Goal: Task Accomplishment & Management: Use online tool/utility

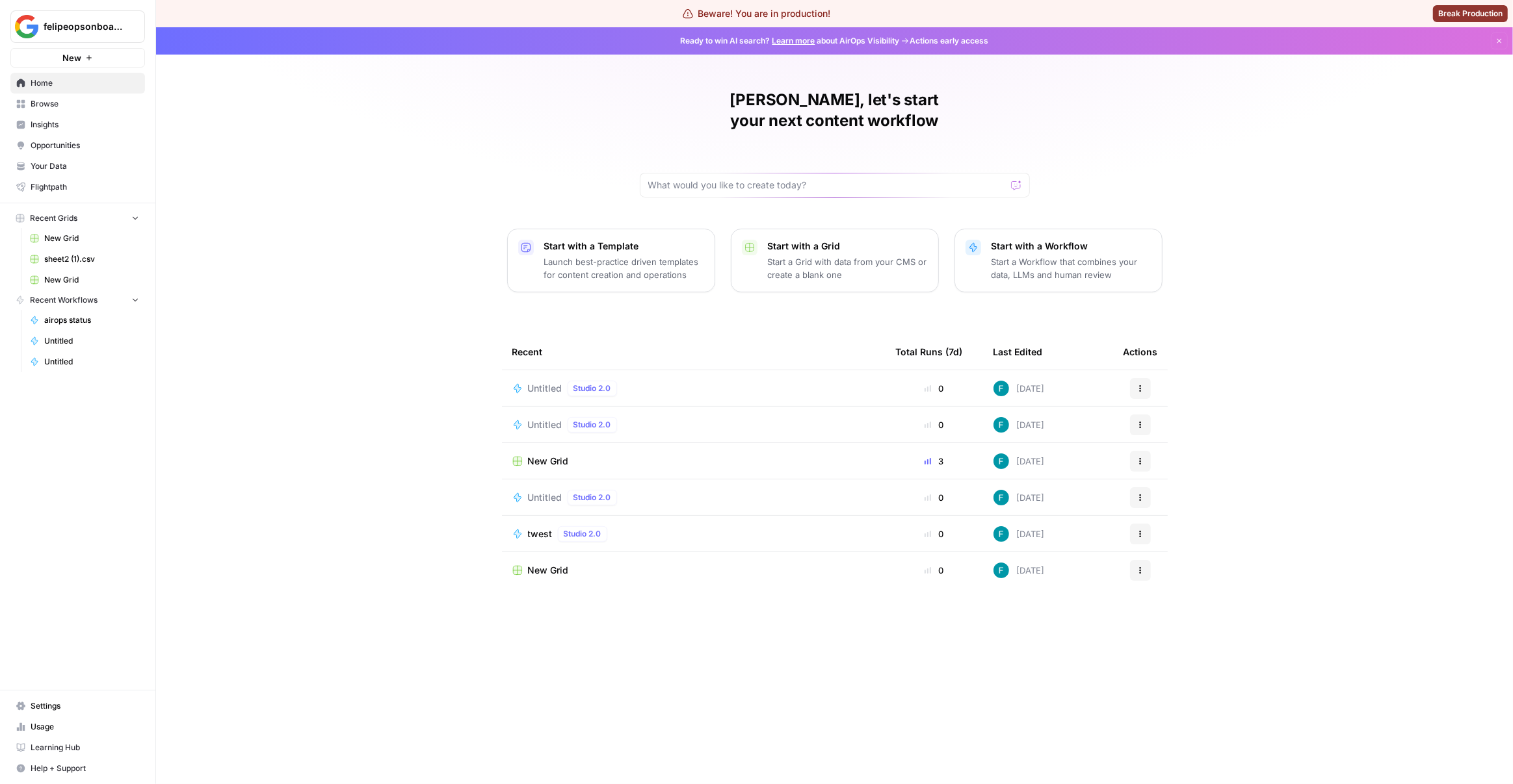
click at [390, 264] on div "[PERSON_NAME], let's start your next content workflow Start with a Template Lau…" at bounding box center [834, 406] width 1356 height 757
drag, startPoint x: 851, startPoint y: 220, endPoint x: 489, endPoint y: 145, distance: 369.7
click at [489, 145] on div "[PERSON_NAME], let's start your next content workflow Start with a Template Lau…" at bounding box center [834, 406] width 1356 height 757
click at [1005, 240] on p "Start with a Workflow" at bounding box center [1071, 246] width 160 height 13
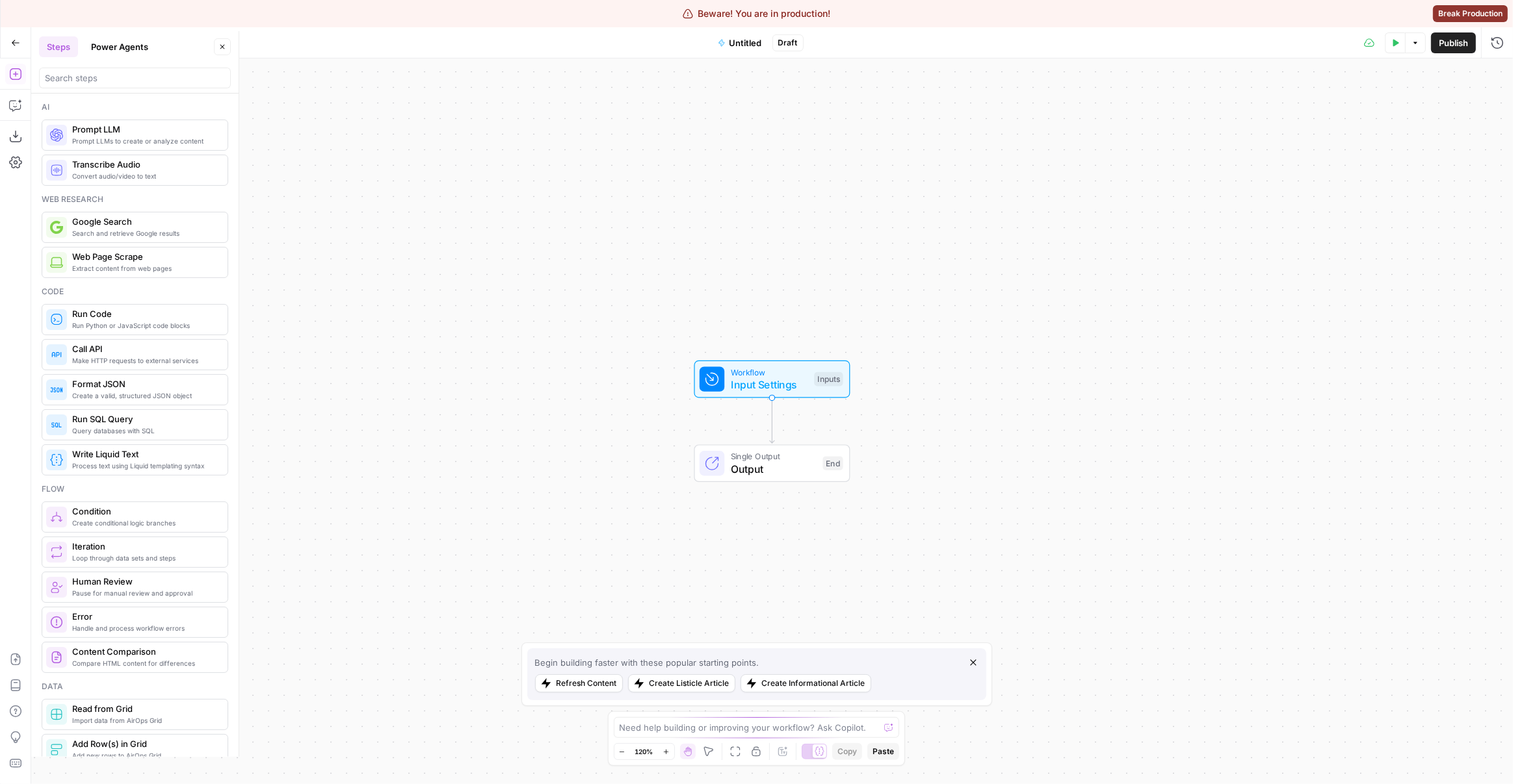
click at [18, 43] on icon "button" at bounding box center [15, 42] width 9 height 9
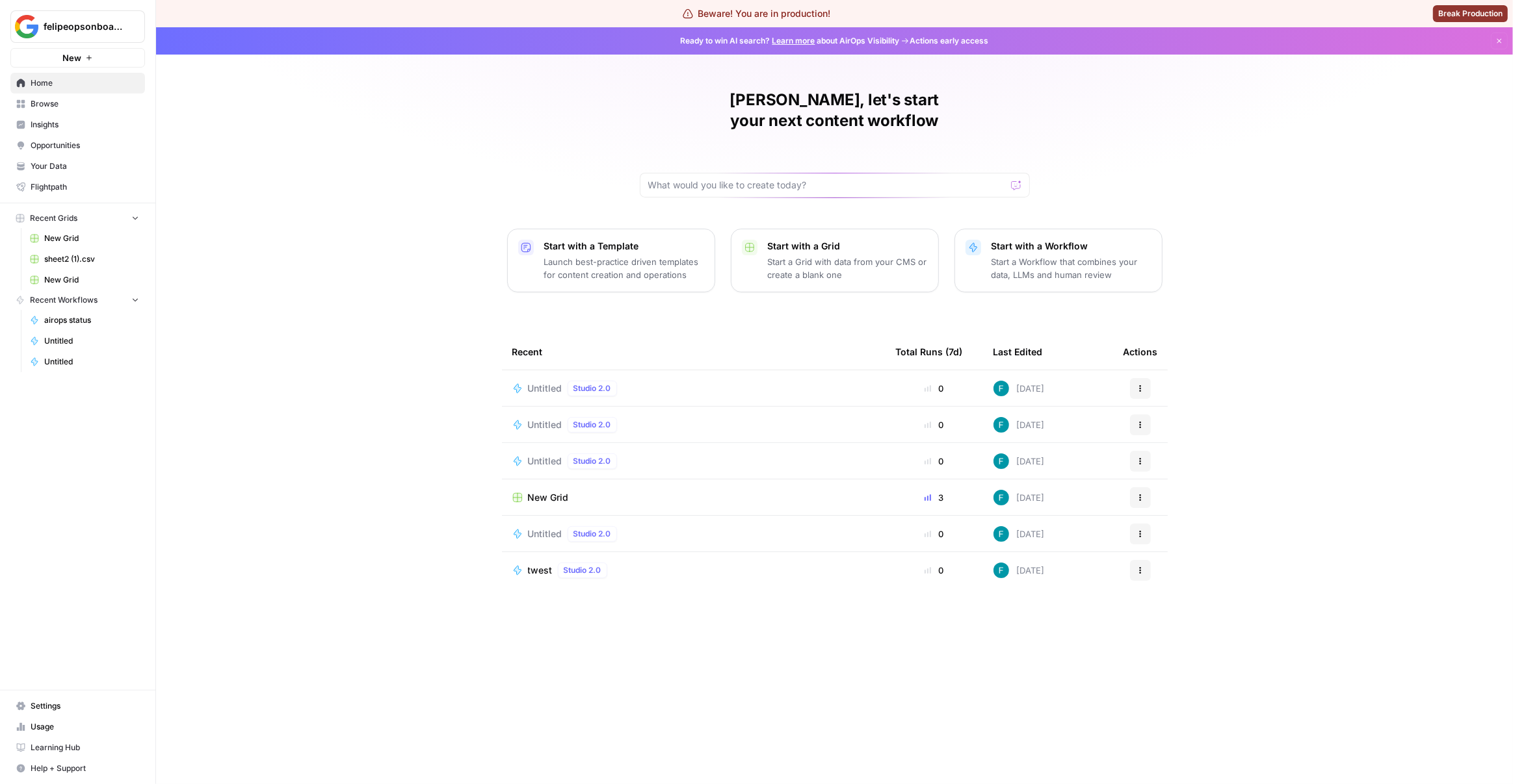
click at [1063, 256] on p "Start a Workflow that combines your data, LLMs and human review" at bounding box center [1071, 268] width 160 height 26
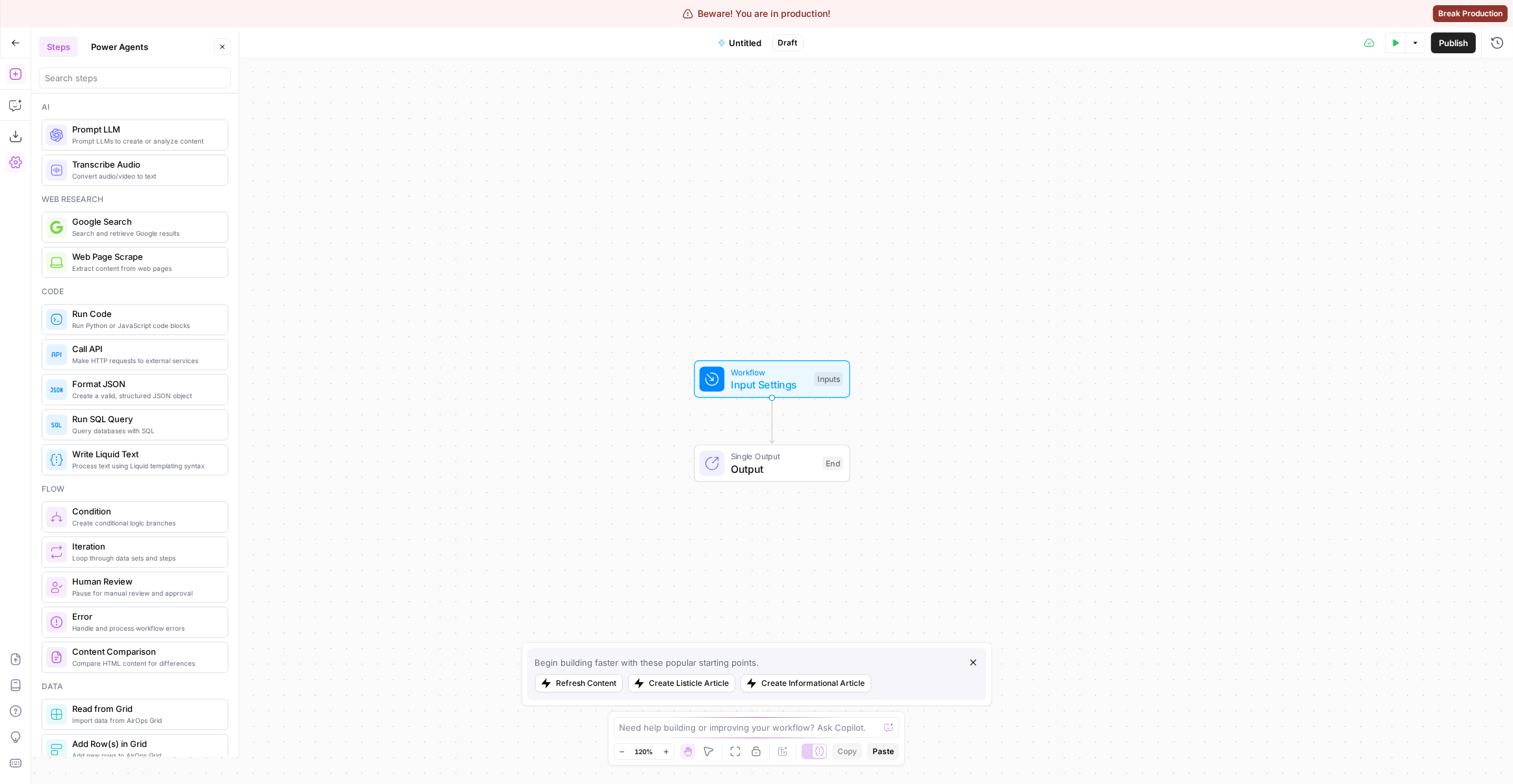
click at [11, 39] on icon "button" at bounding box center [15, 42] width 9 height 9
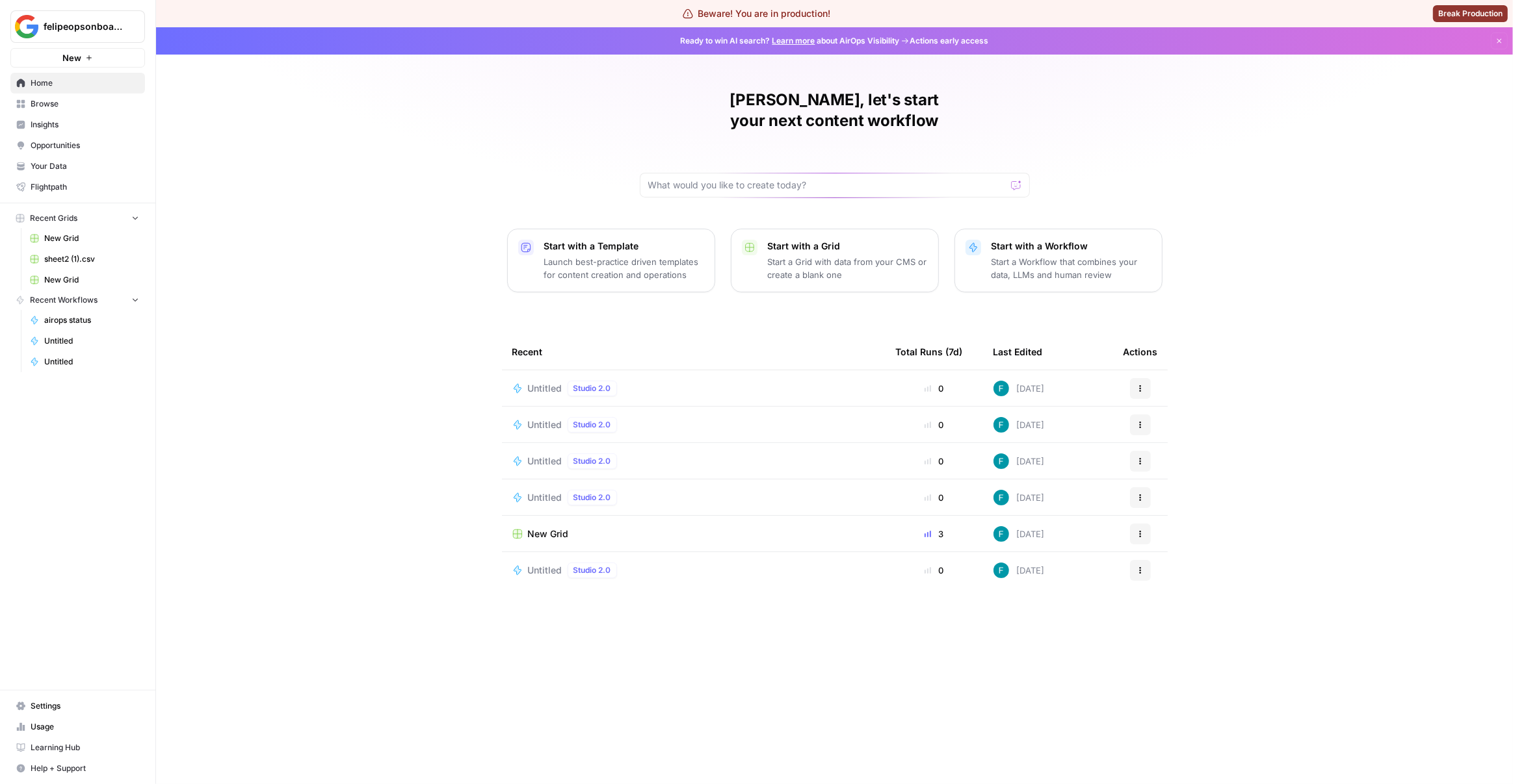
click at [67, 101] on span "Browse" at bounding box center [85, 104] width 108 height 12
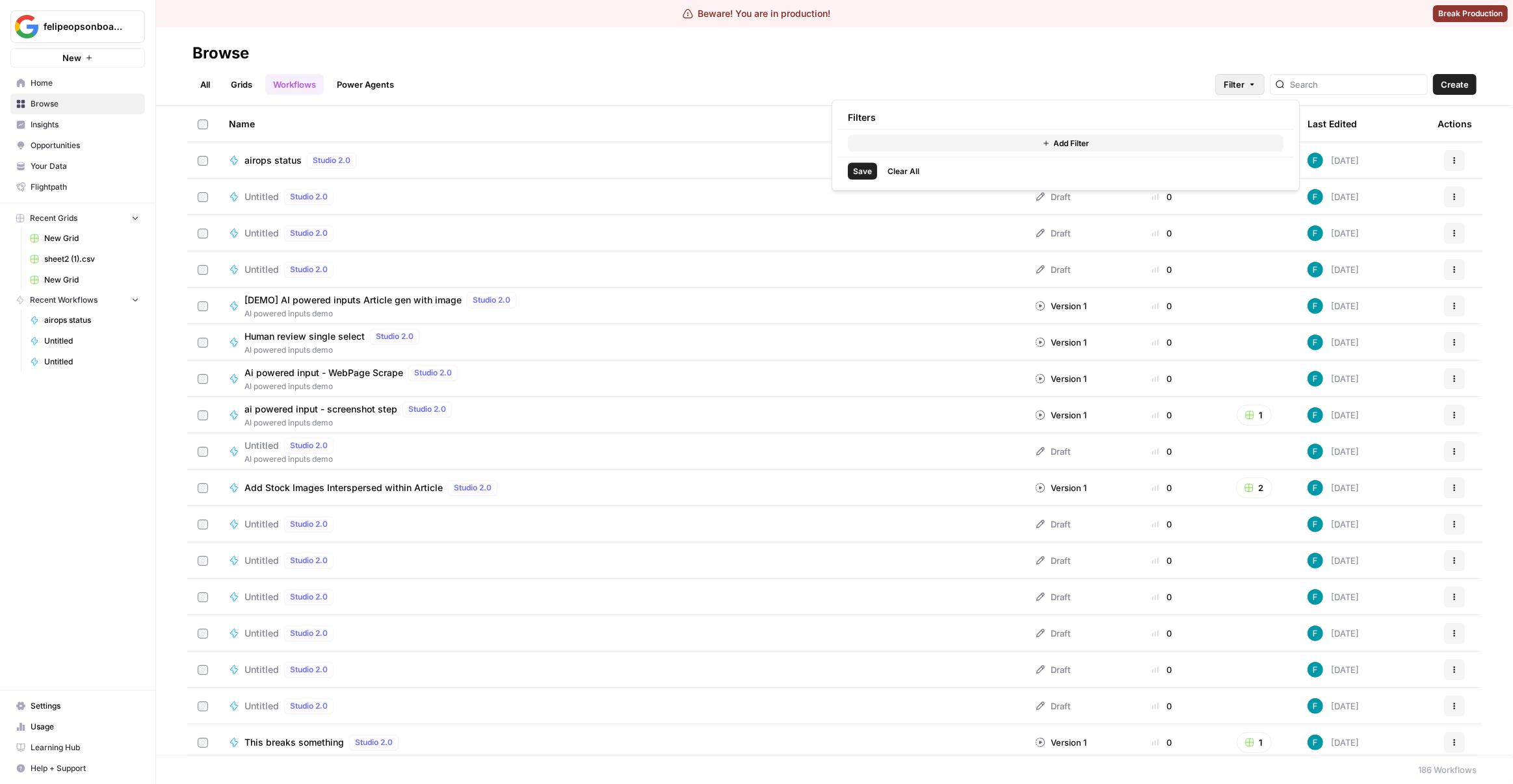
click at [1256, 87] on icon "button" at bounding box center [1251, 84] width 8 height 8
click at [1075, 69] on div "All Grids Workflows Power Agents Filter Create" at bounding box center [834, 79] width 1284 height 31
click at [203, 76] on link "All" at bounding box center [205, 84] width 25 height 21
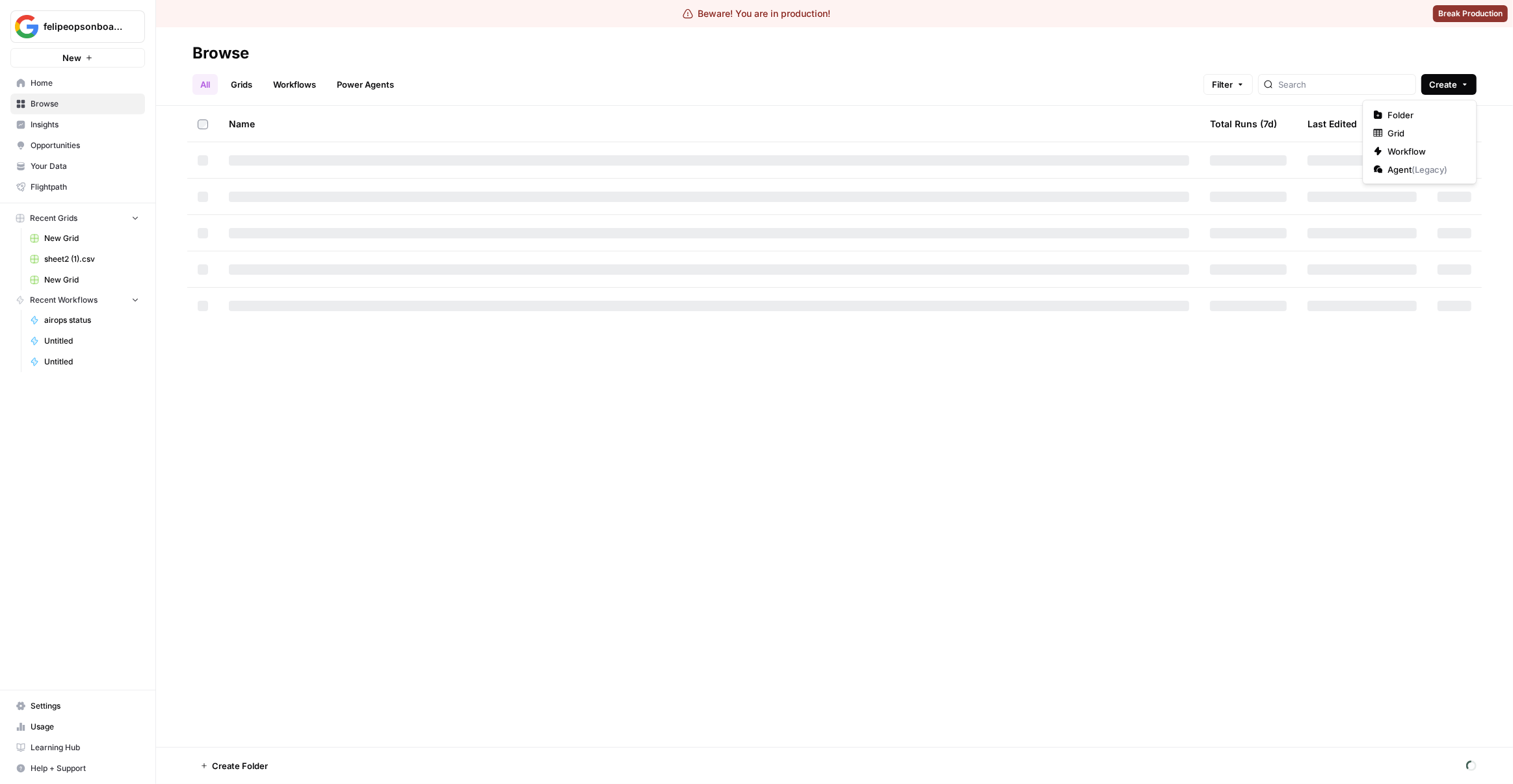
click at [1463, 93] on button "Create" at bounding box center [1448, 84] width 55 height 21
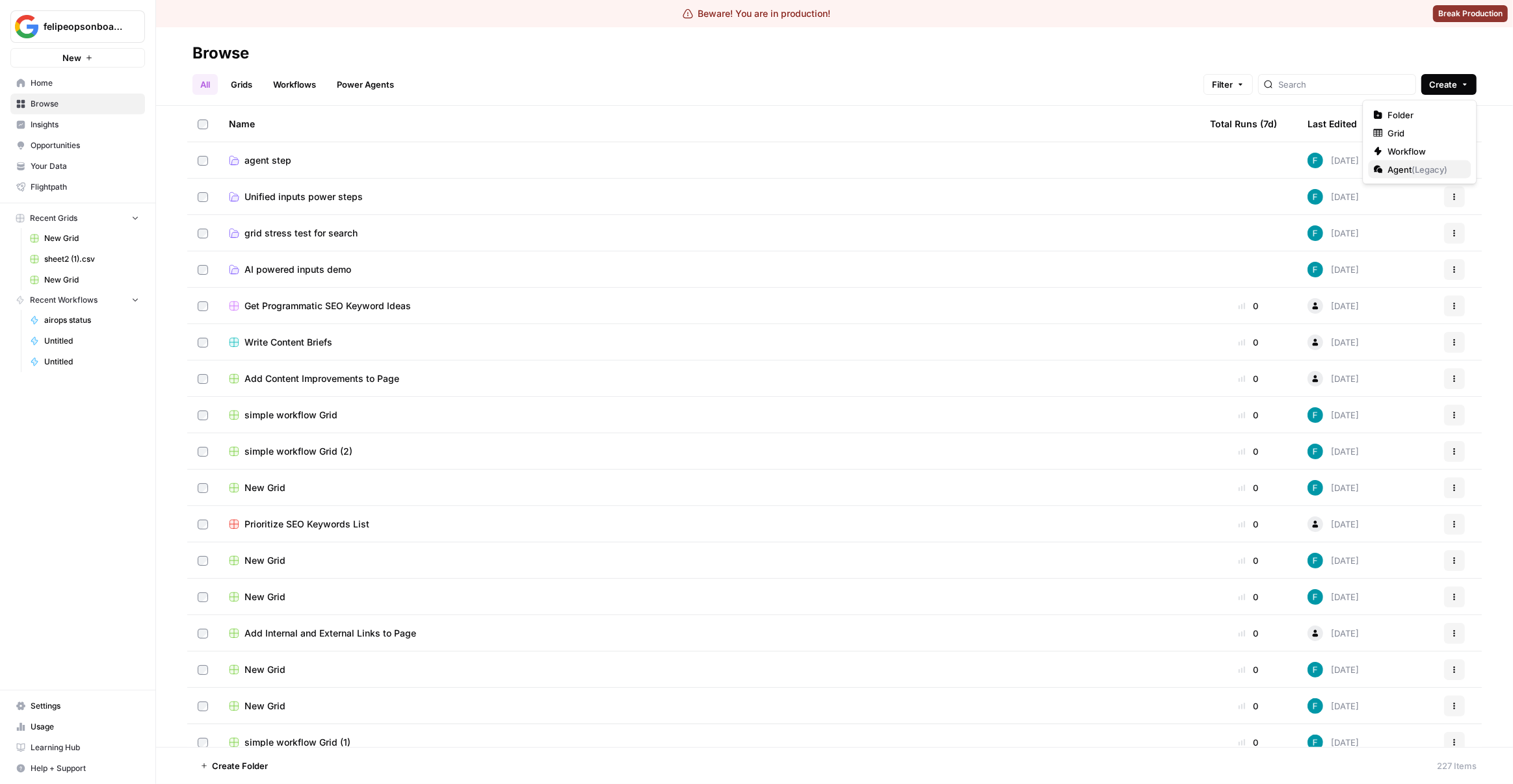
click at [1395, 168] on span "Agent ( Legacy )" at bounding box center [1424, 169] width 73 height 13
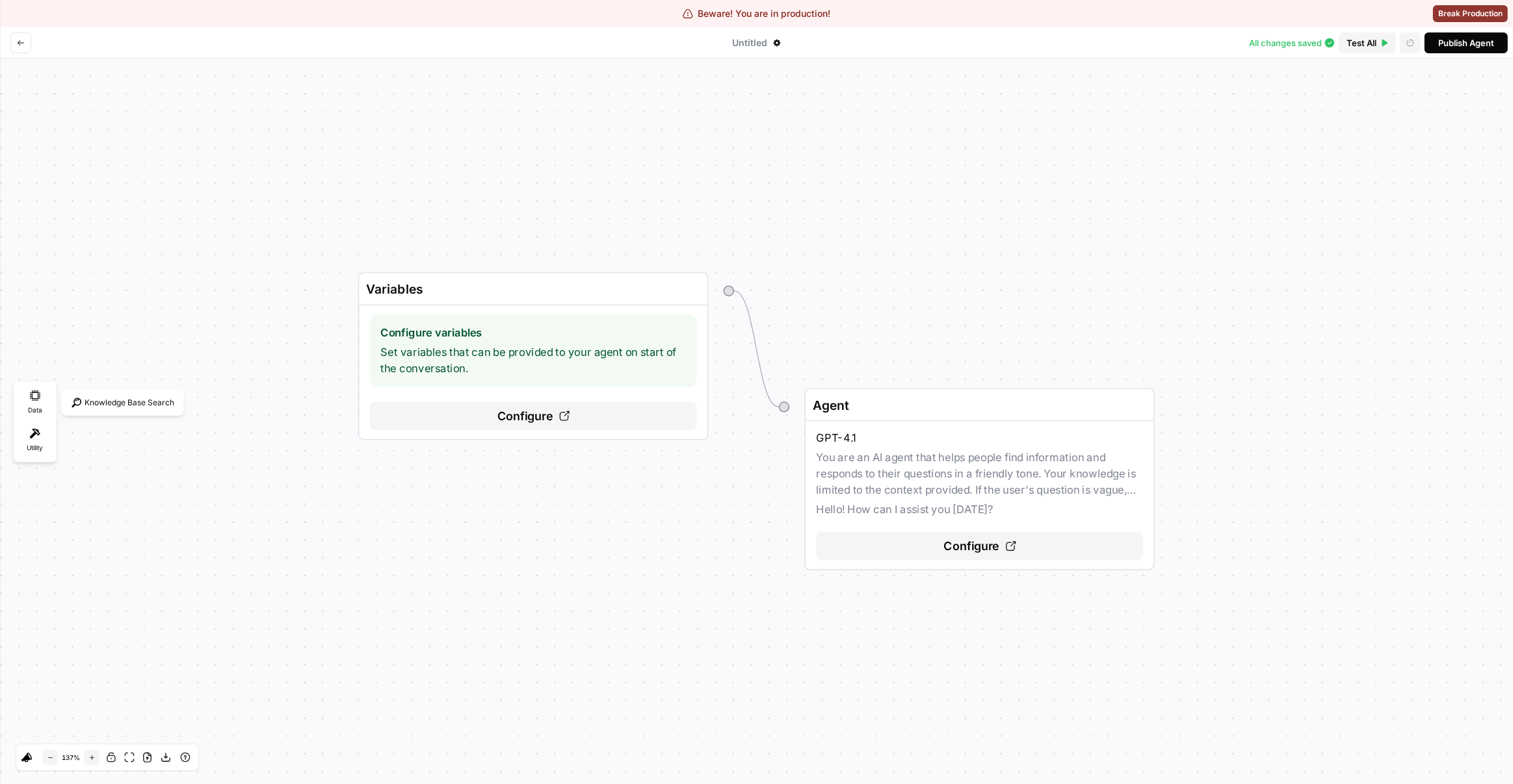
click at [39, 397] on icon at bounding box center [35, 395] width 10 height 10
click at [102, 417] on div "Variables Configure variables Set variables that can be provided to your agent …" at bounding box center [756, 421] width 1513 height 726
click at [111, 406] on div "Knowledge Base Search" at bounding box center [123, 402] width 116 height 19
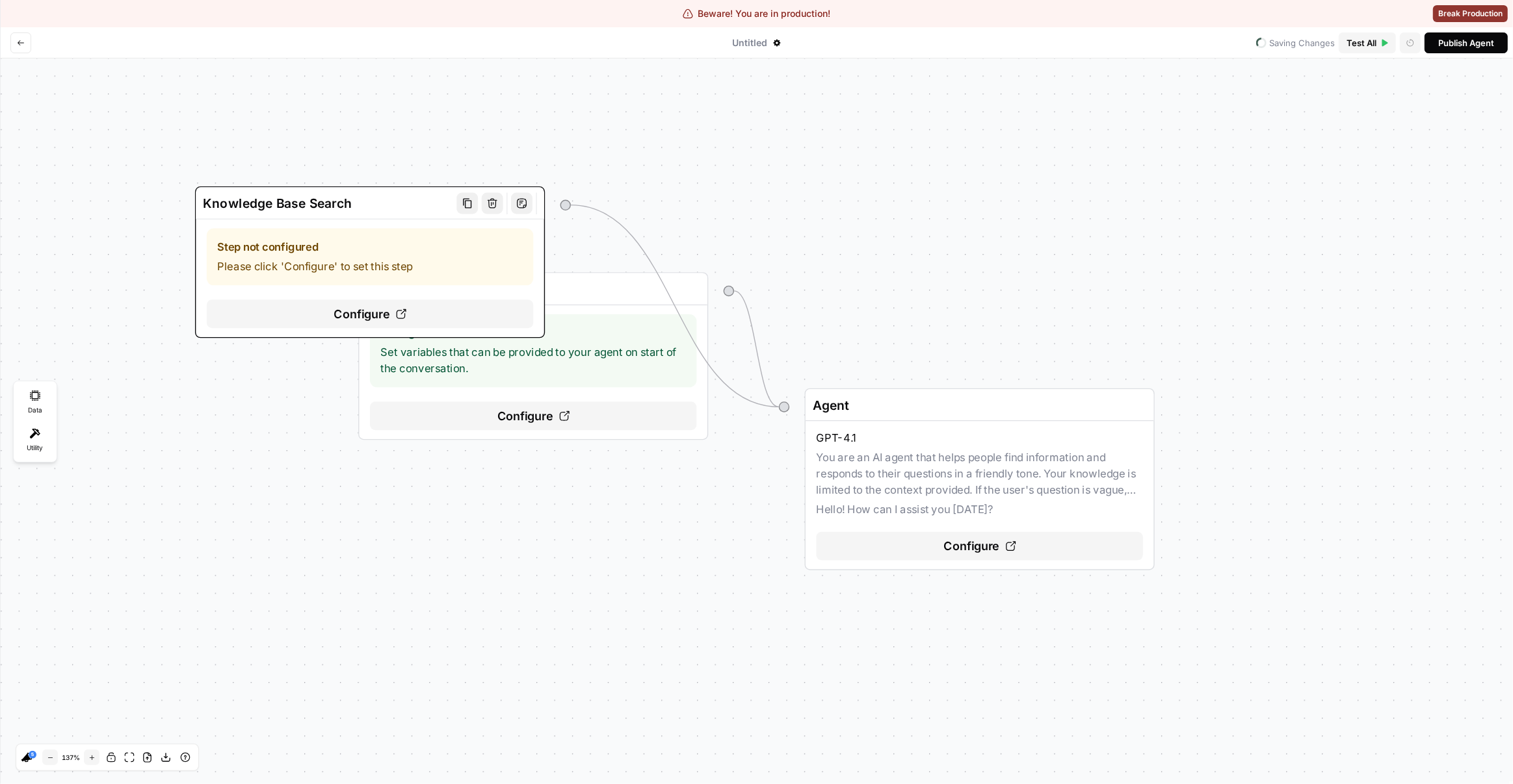
click at [298, 314] on div "Configure" at bounding box center [370, 314] width 327 height 29
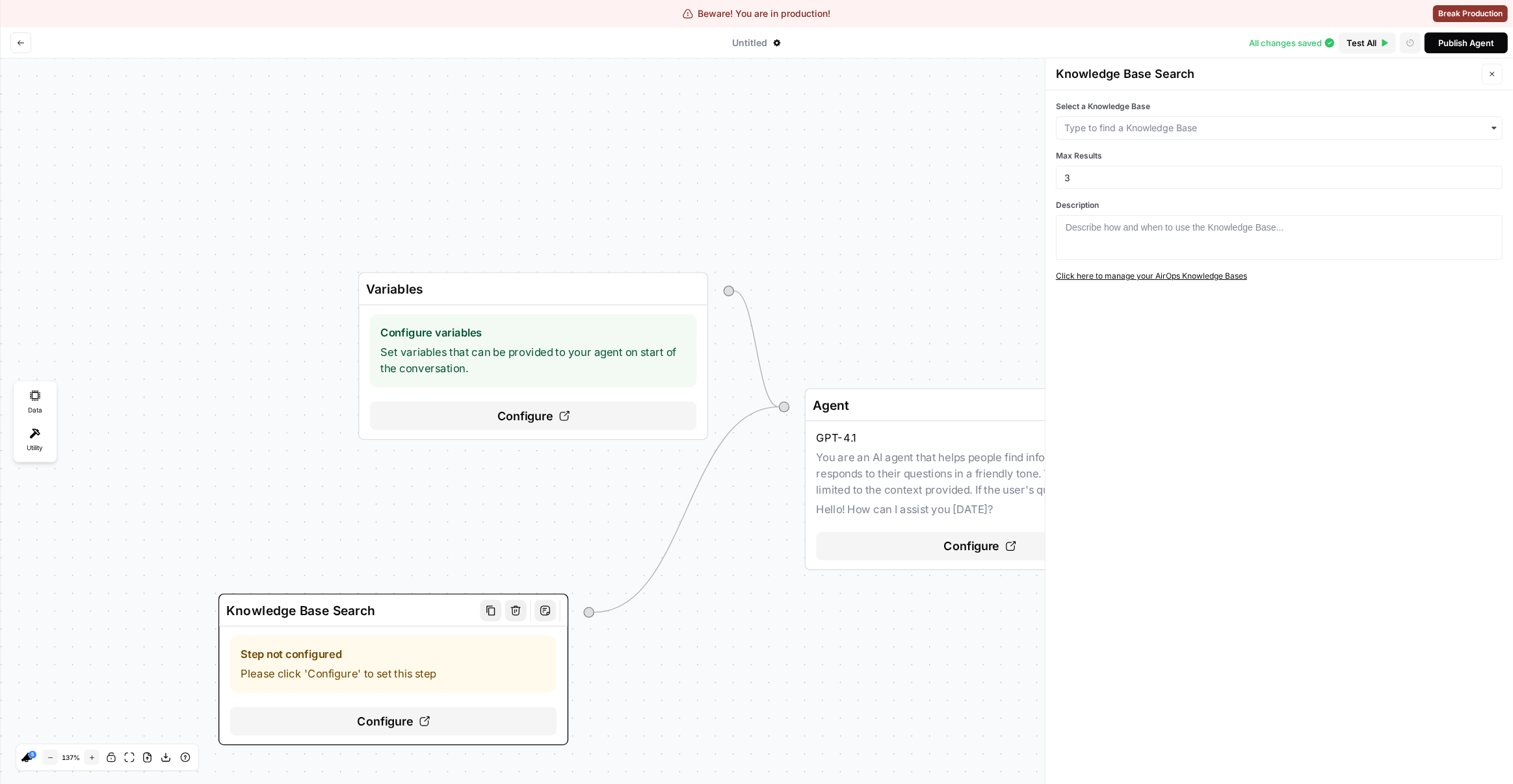
drag, startPoint x: 333, startPoint y: 219, endPoint x: 366, endPoint y: 451, distance: 234.3
click at [366, 594] on div "Knowledge Base Search Step not configured Please click 'Configure' to set this …" at bounding box center [393, 669] width 350 height 152
